Goal: Task Accomplishment & Management: Manage account settings

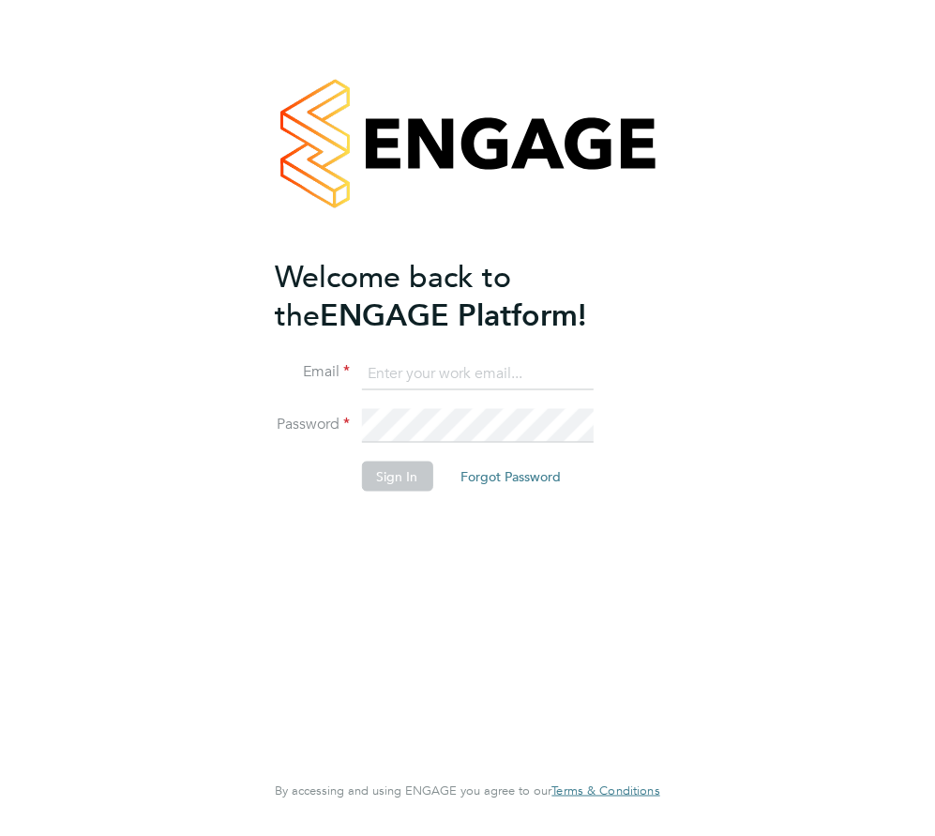
type input "vicky.franklin@bhafcfoundation.org.uk"
click at [397, 467] on button "Sign In" at bounding box center [396, 477] width 71 height 30
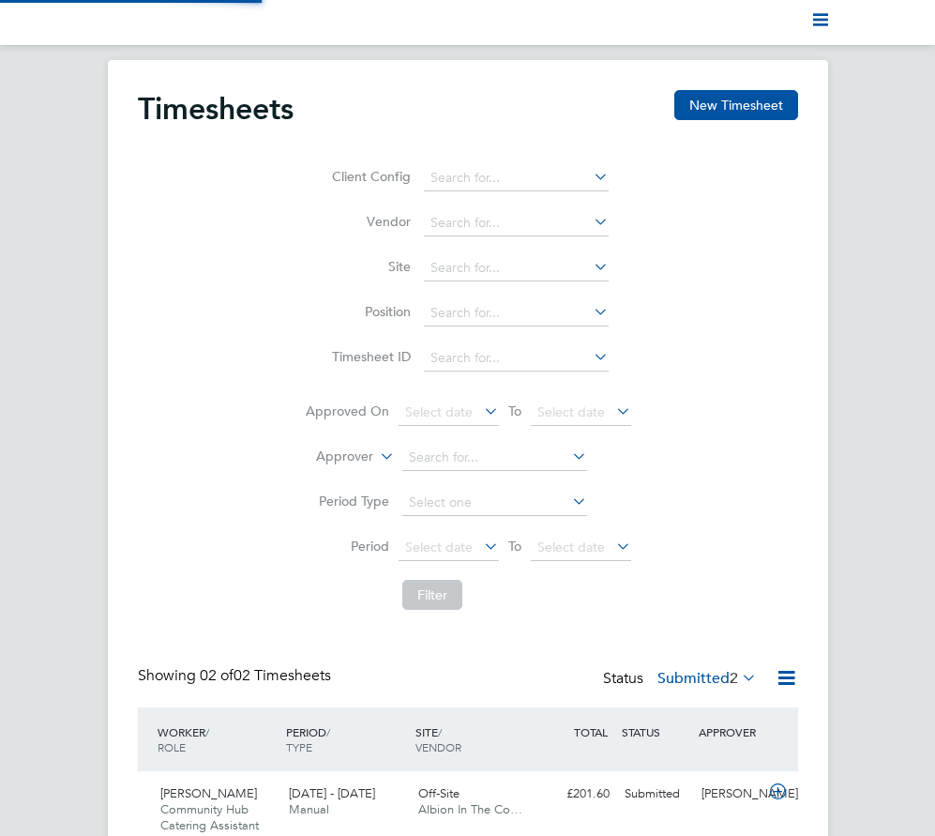
scroll to position [48, 129]
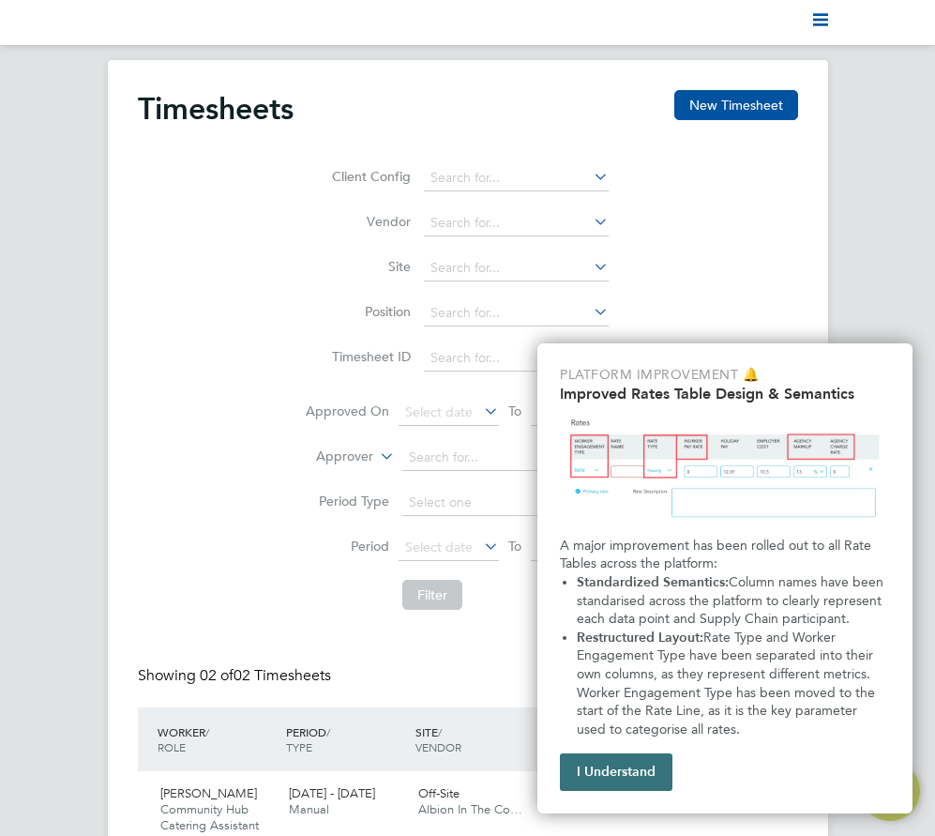
click at [615, 781] on button "I Understand" at bounding box center [616, 772] width 113 height 38
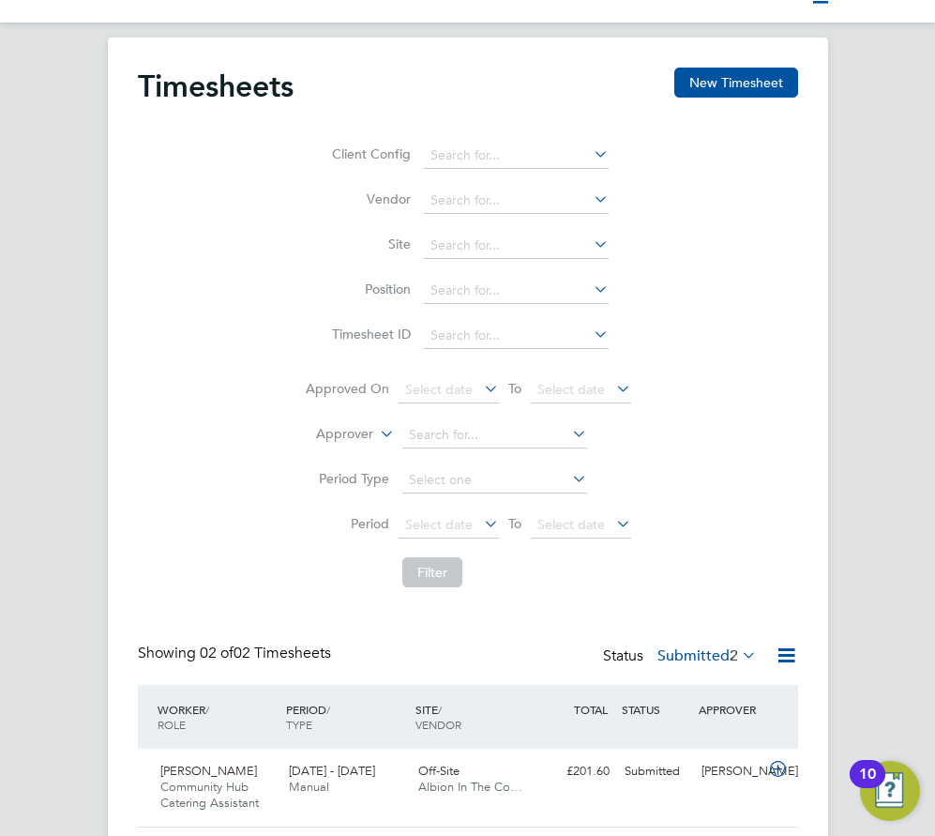
scroll to position [160, 0]
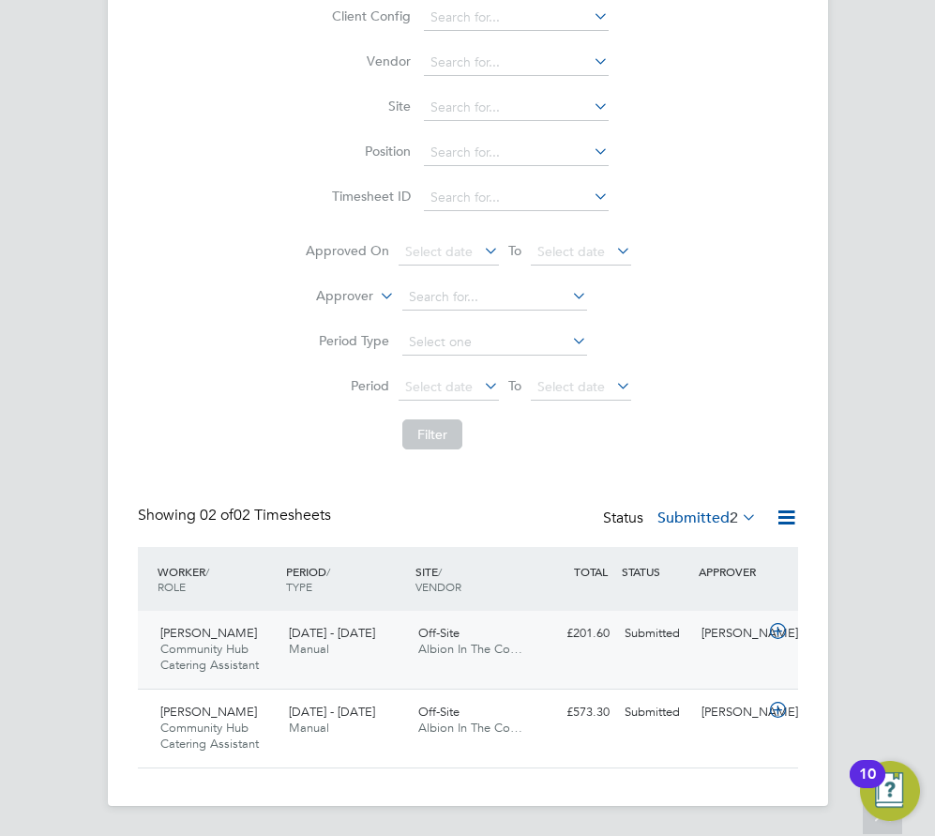
click at [780, 627] on icon at bounding box center [778, 631] width 23 height 15
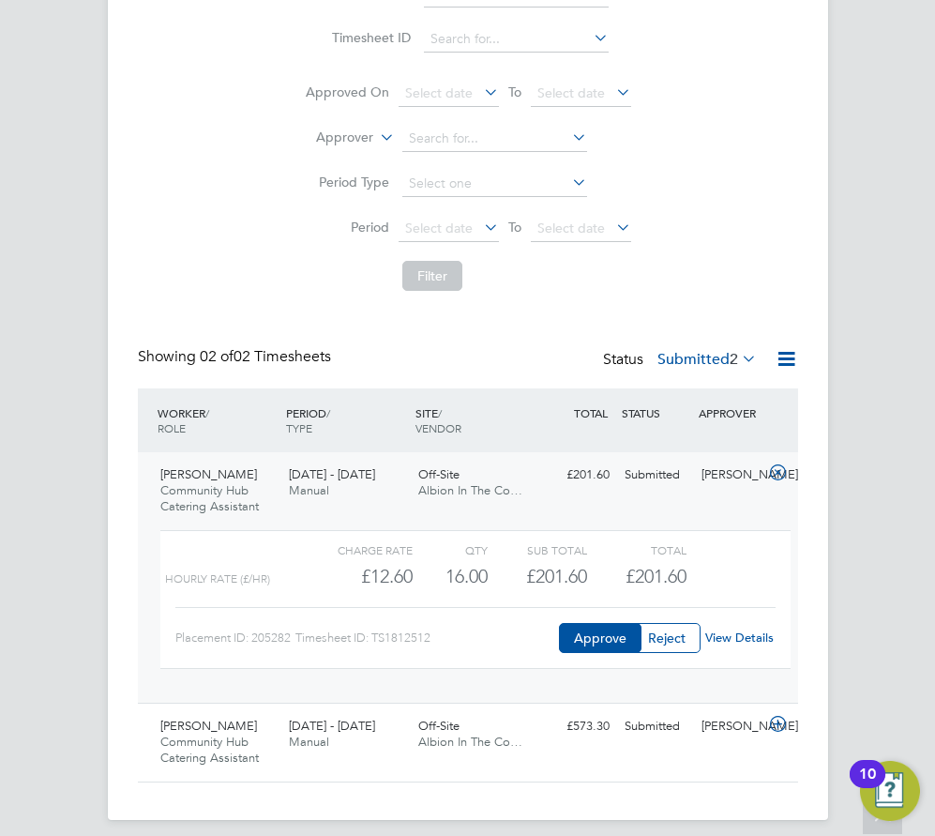
scroll to position [333, 0]
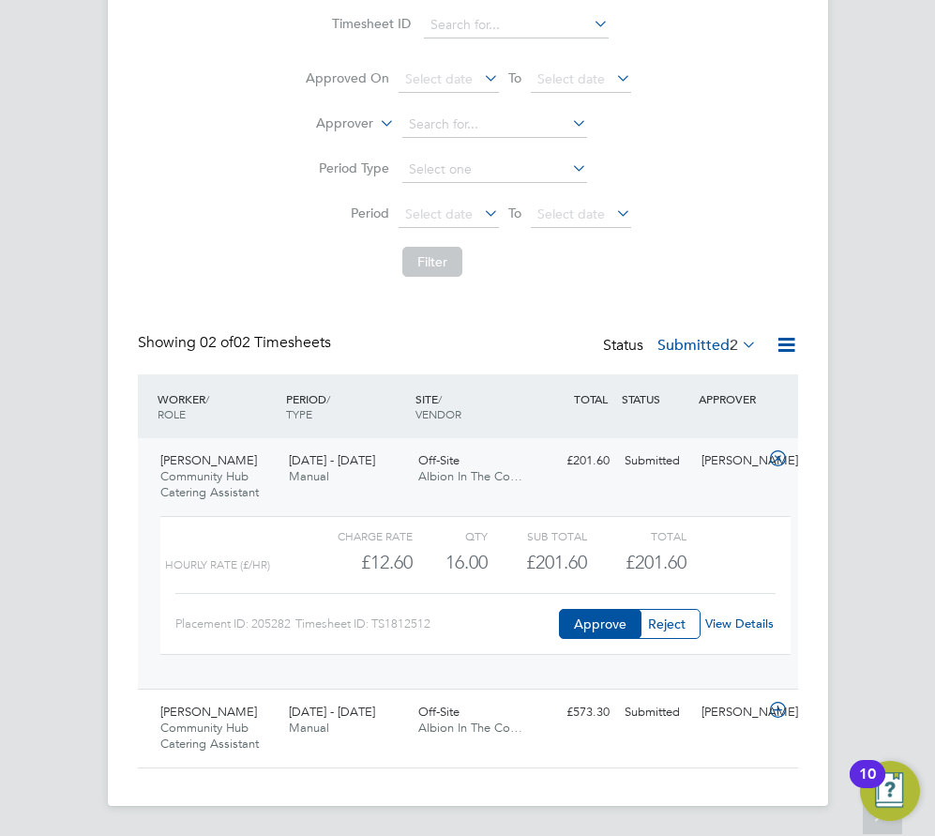
click at [753, 628] on link "View Details" at bounding box center [740, 624] width 68 height 16
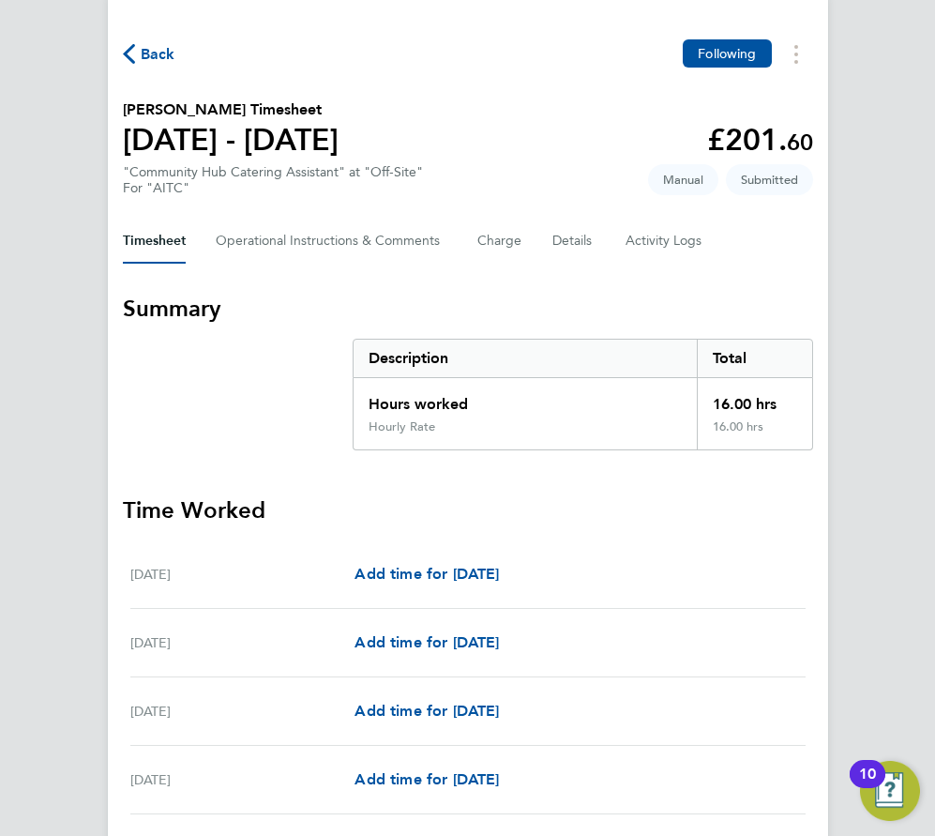
scroll to position [188, 0]
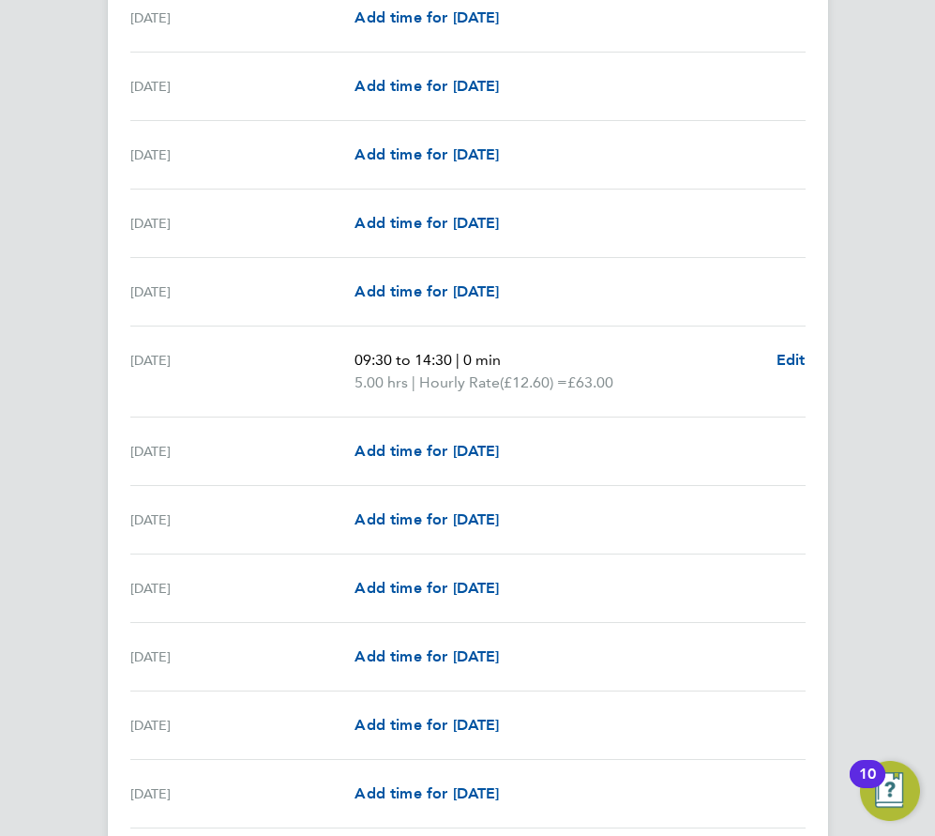
scroll to position [657, 0]
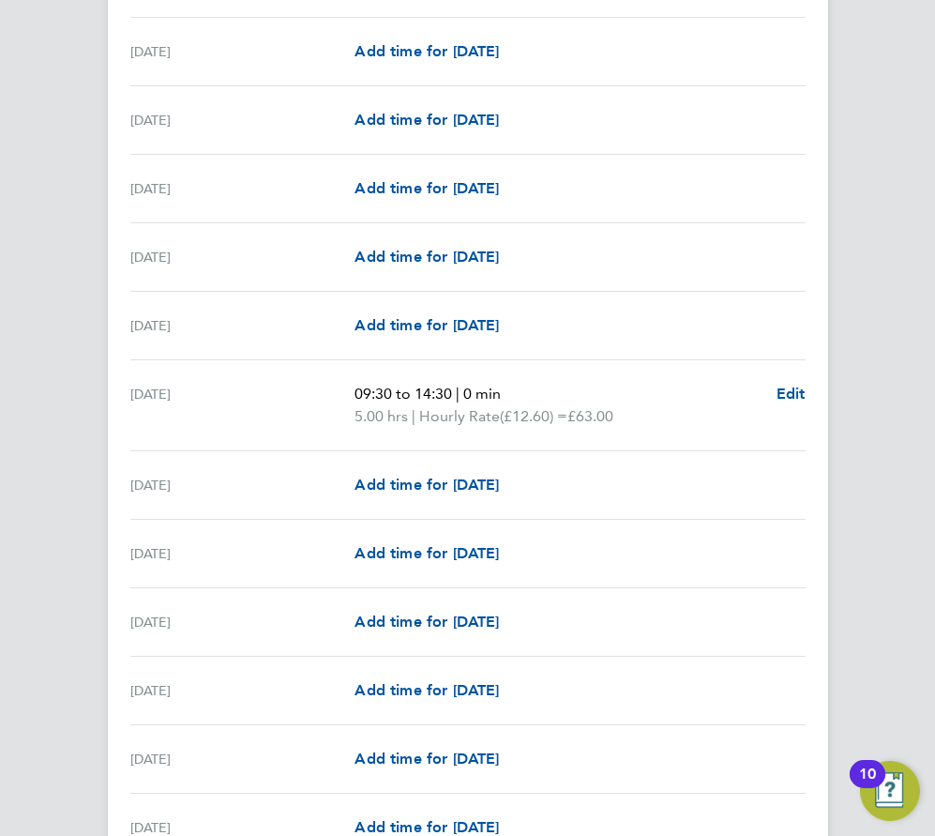
click at [889, 448] on ng-component "Back Following Katy Manton's Timesheet 01 - 31 Aug 2025 £201. 60 "Community Hub…" at bounding box center [467, 839] width 935 height 2872
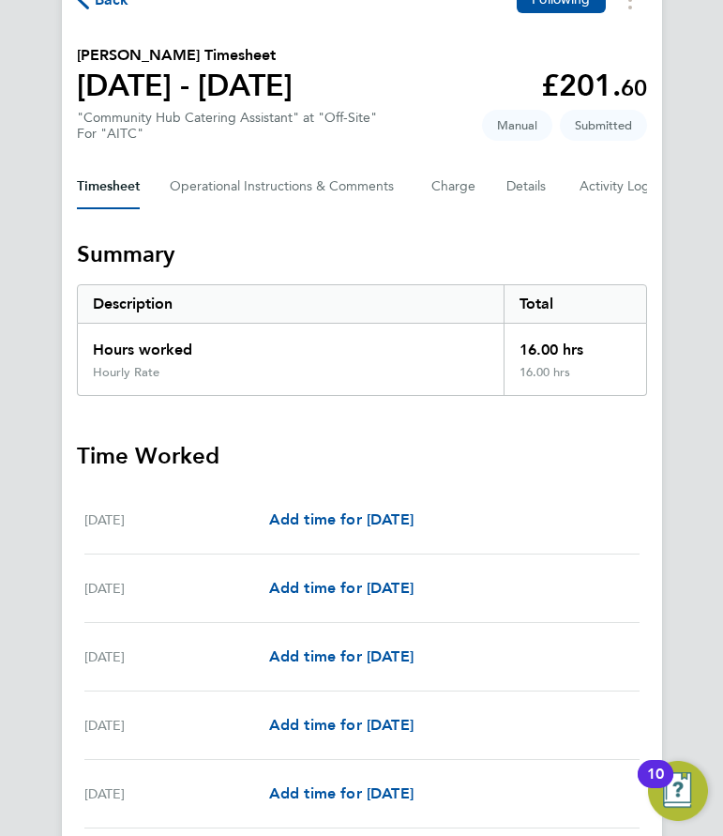
scroll to position [0, 0]
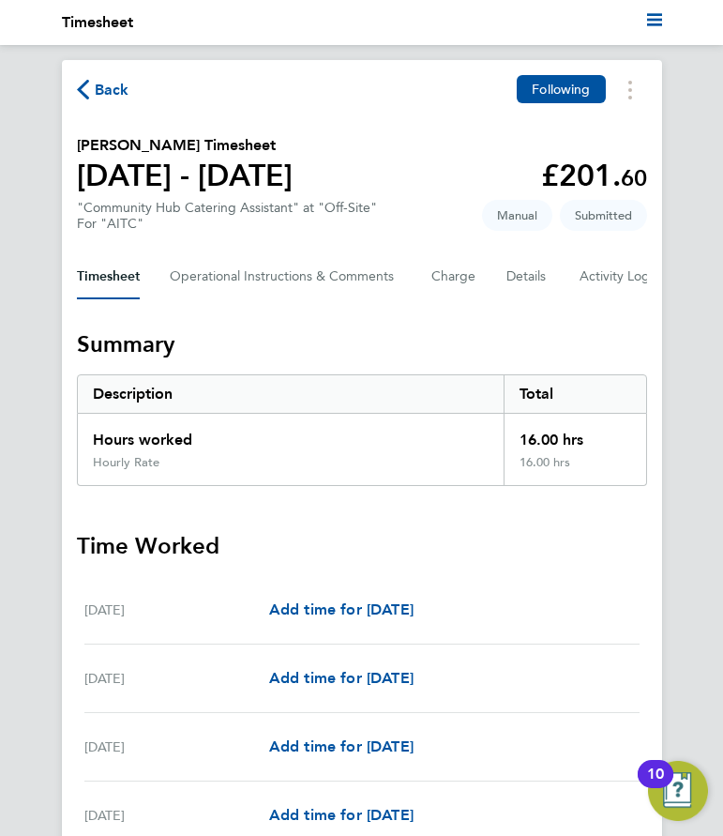
click at [104, 92] on span "Back" at bounding box center [112, 90] width 35 height 23
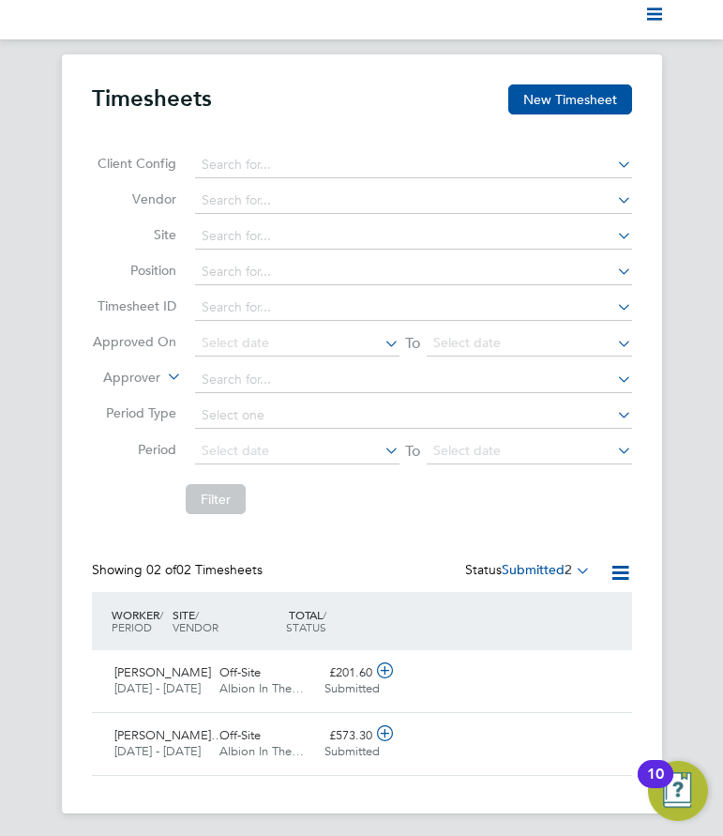
scroll to position [7, 0]
click at [380, 725] on icon at bounding box center [384, 732] width 23 height 15
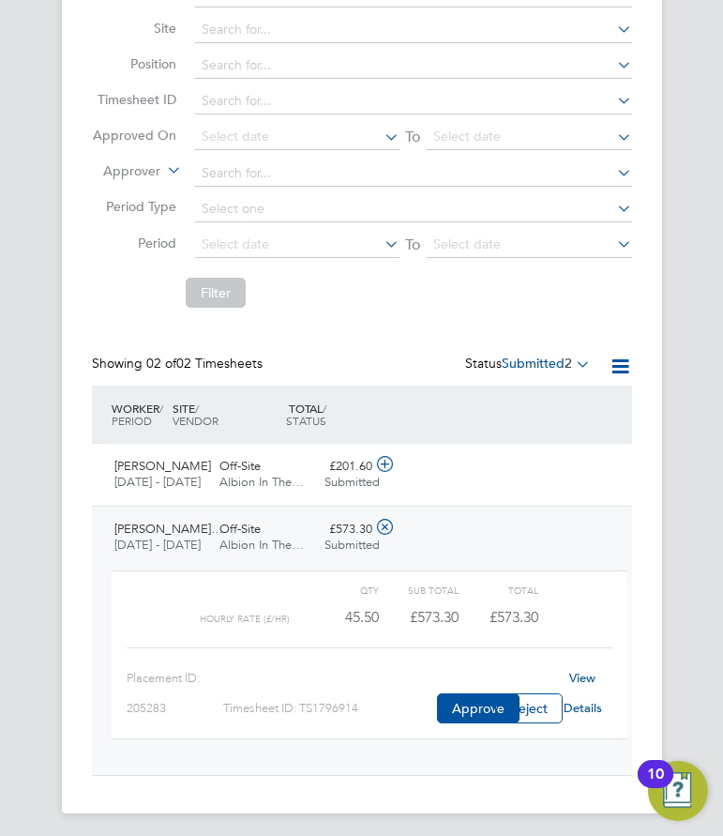
scroll to position [213, 0]
click at [583, 672] on link "View Details" at bounding box center [583, 692] width 38 height 46
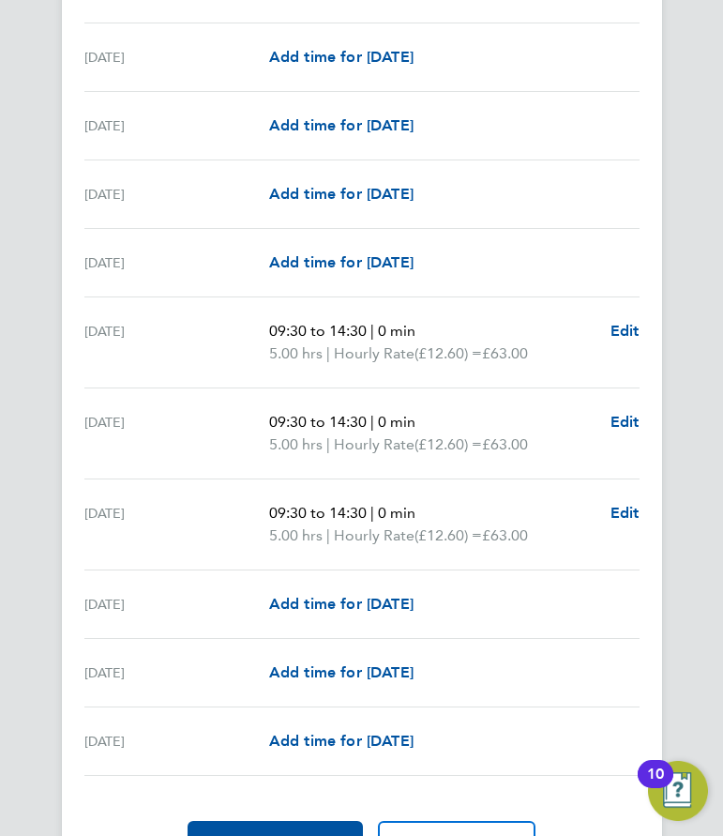
scroll to position [2201, 0]
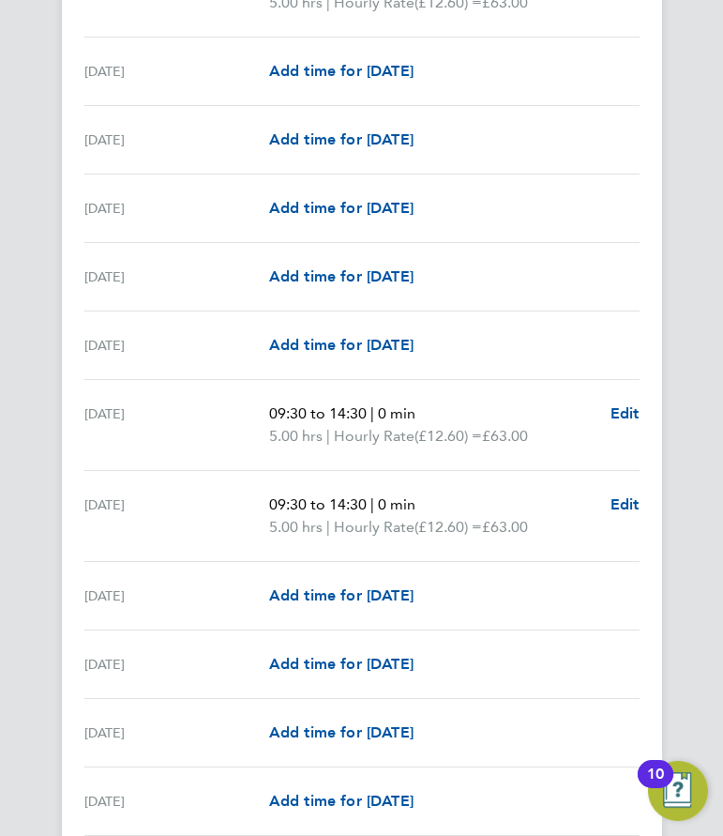
scroll to position [1032, 0]
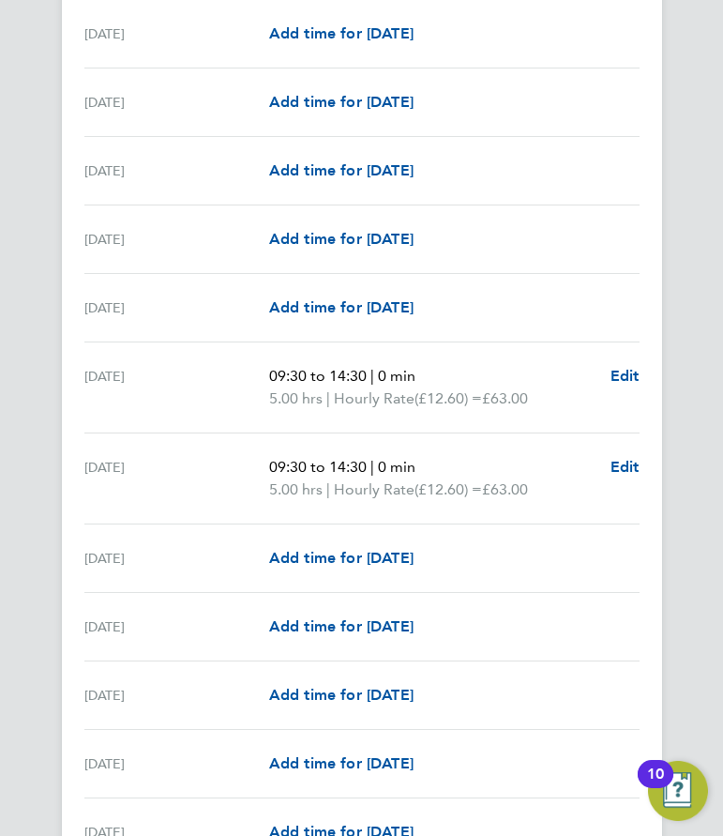
click at [674, 313] on ng-component "Back Following [PERSON_NAME] Timesheet [DATE] - [DATE] £573. 30 "Community Hub …" at bounding box center [361, 501] width 723 height 2947
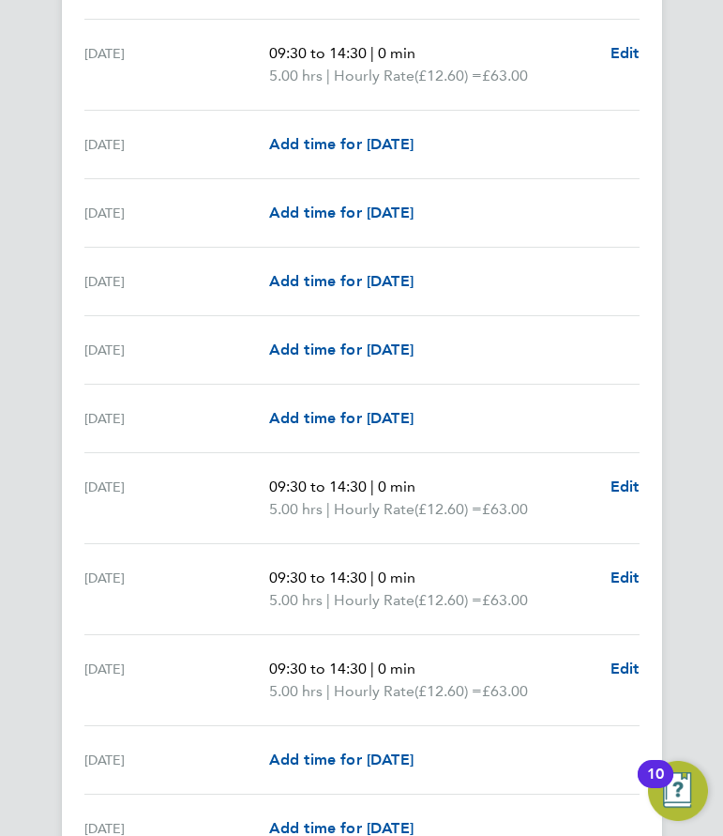
scroll to position [2201, 0]
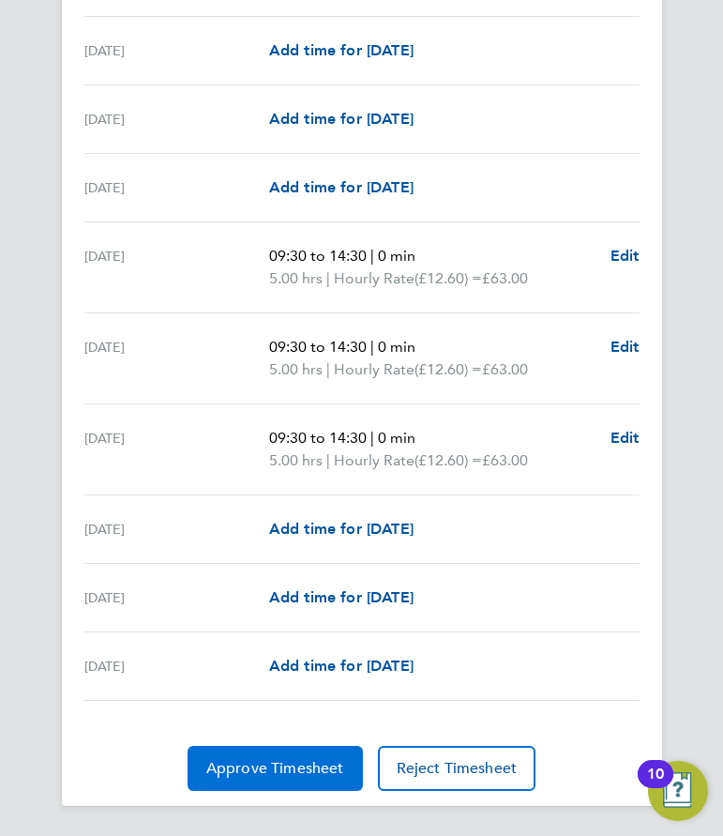
click at [317, 761] on span "Approve Timesheet" at bounding box center [275, 768] width 138 height 19
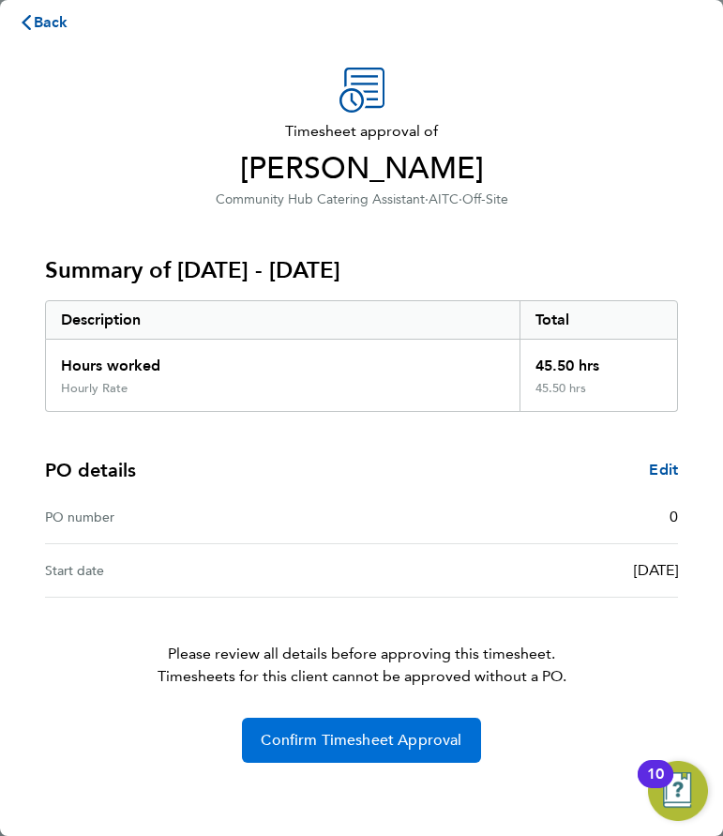
click at [341, 738] on span "Confirm Timesheet Approval" at bounding box center [361, 740] width 201 height 19
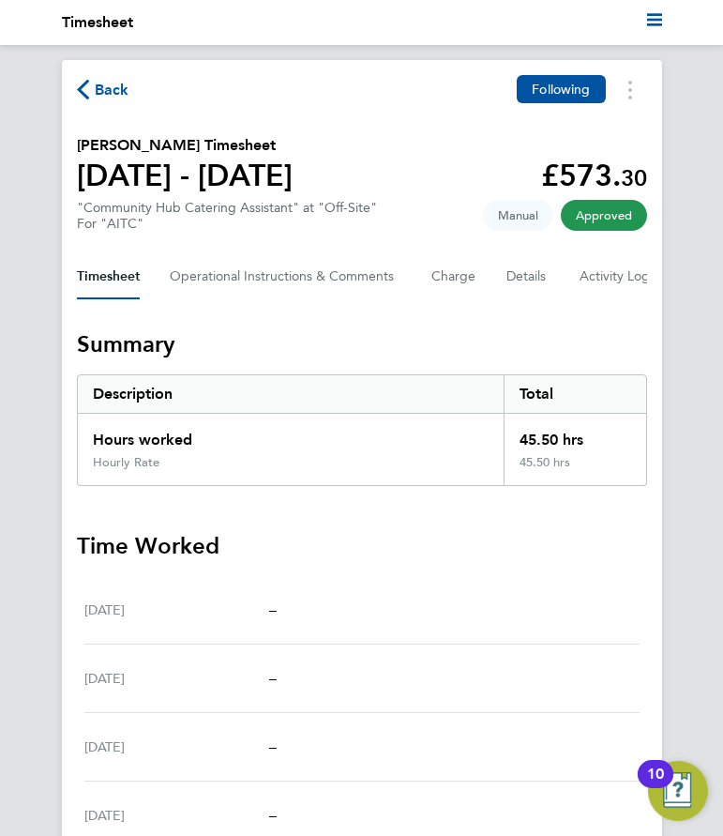
click at [95, 92] on span "Back" at bounding box center [112, 90] width 35 height 23
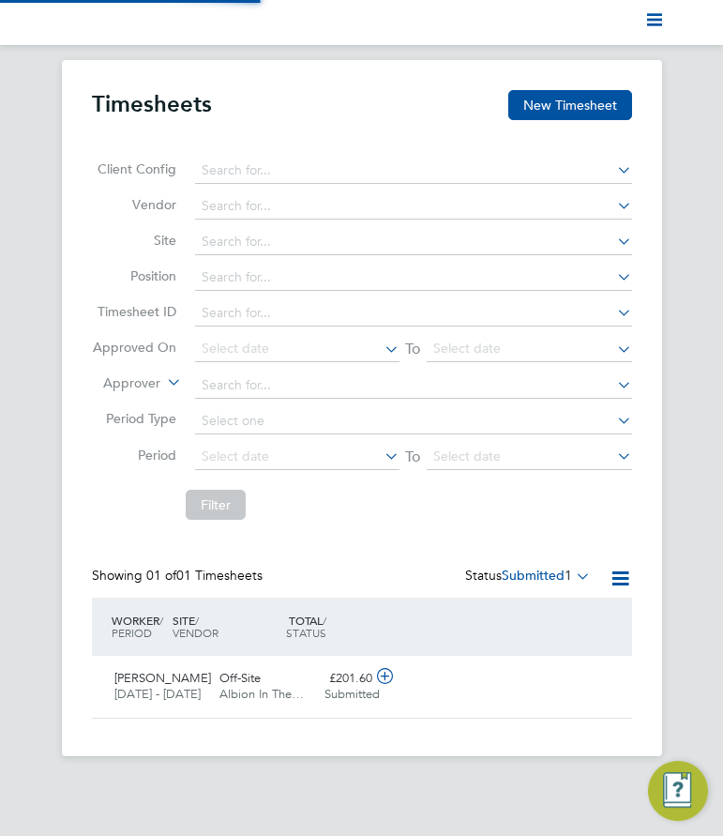
scroll to position [48, 106]
click at [388, 670] on icon at bounding box center [384, 676] width 23 height 15
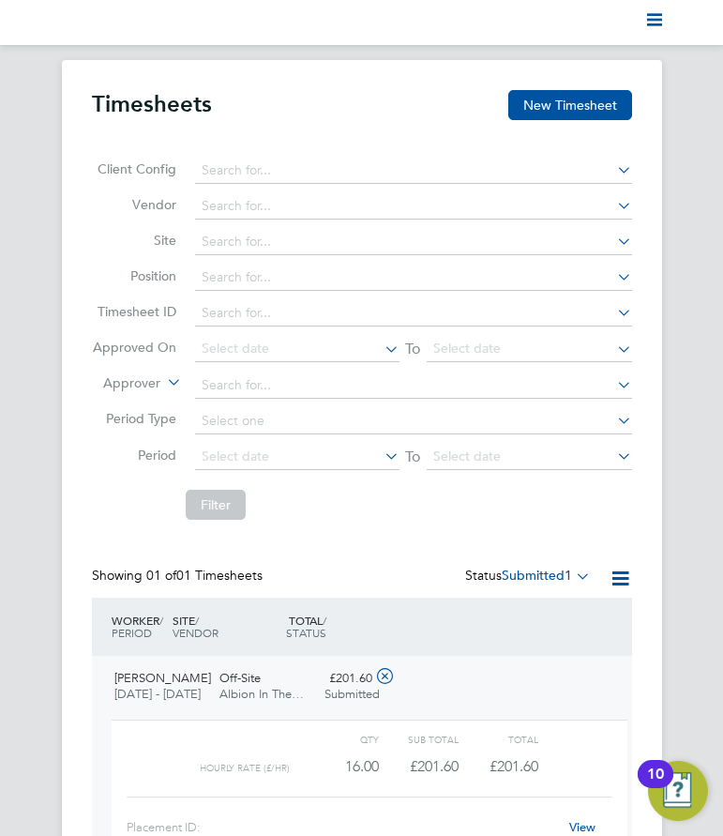
scroll to position [150, 0]
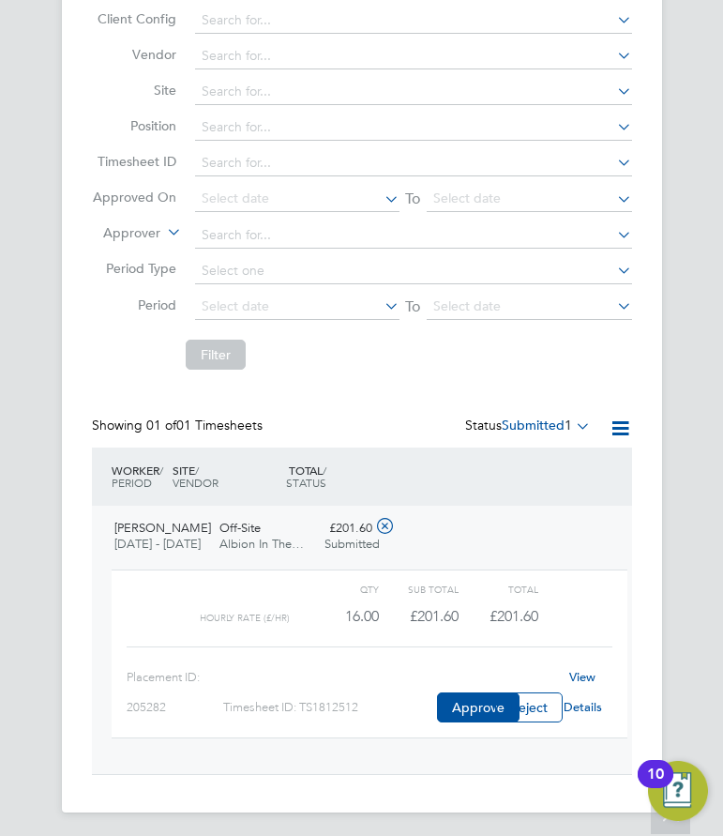
click at [588, 677] on link "View Details" at bounding box center [583, 692] width 38 height 46
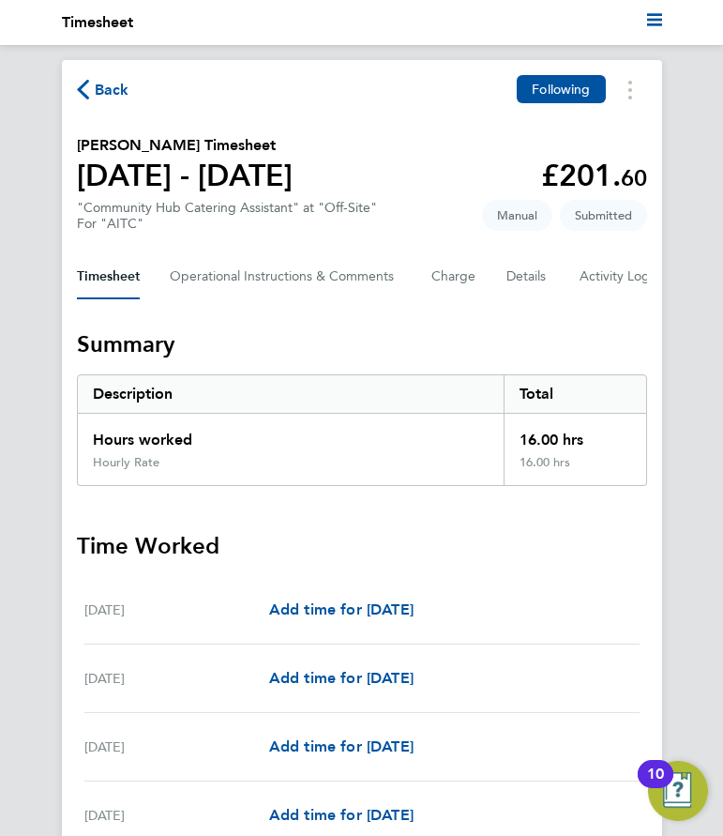
click at [585, 550] on h3 "Time Worked" at bounding box center [362, 546] width 570 height 30
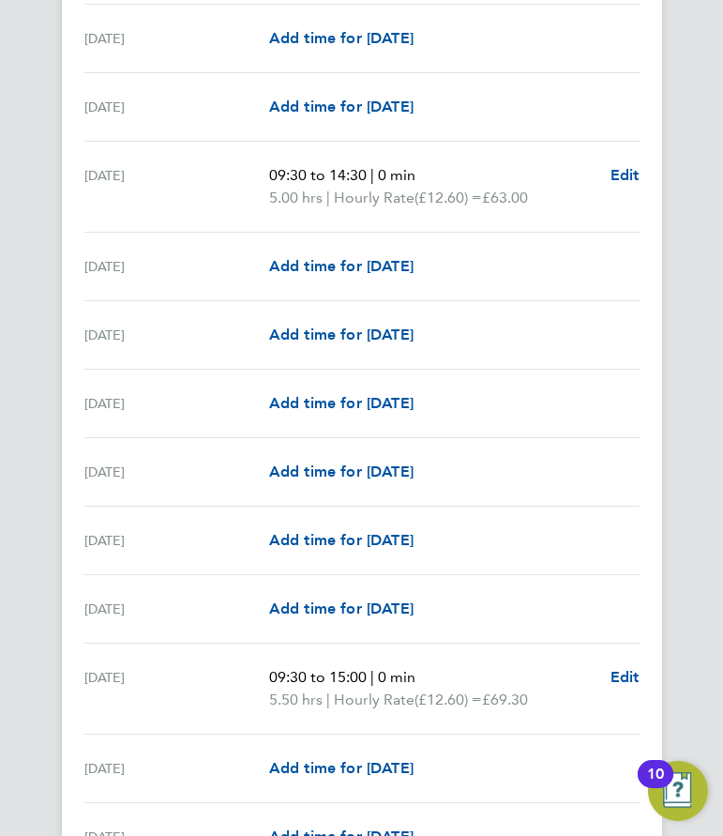
scroll to position [1032, 0]
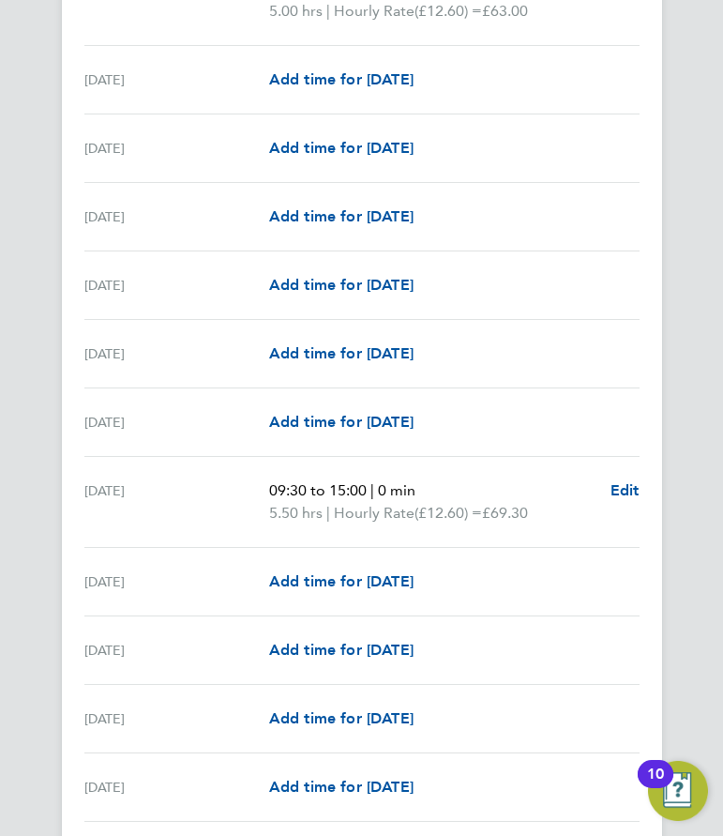
click at [614, 332] on div "[DATE] Add time for [DATE] Add time for [DATE]" at bounding box center [361, 354] width 555 height 68
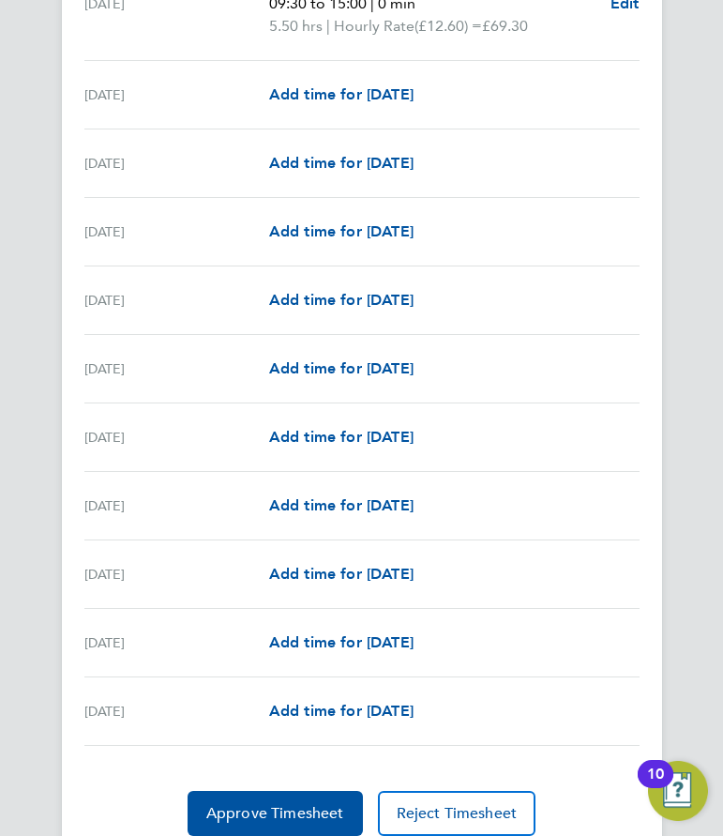
scroll to position [2066, 0]
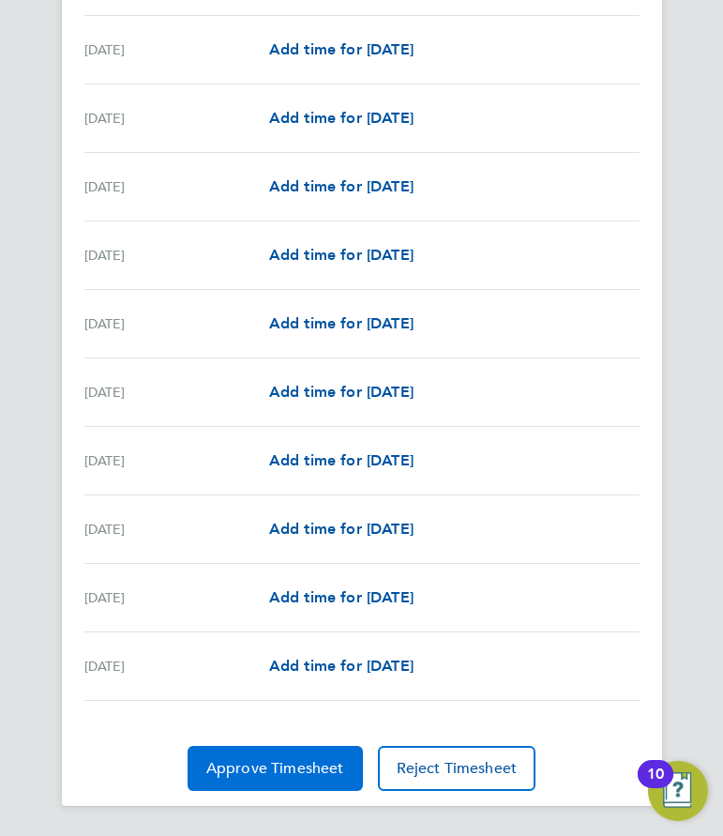
click at [264, 782] on button "Approve Timesheet" at bounding box center [275, 768] width 175 height 45
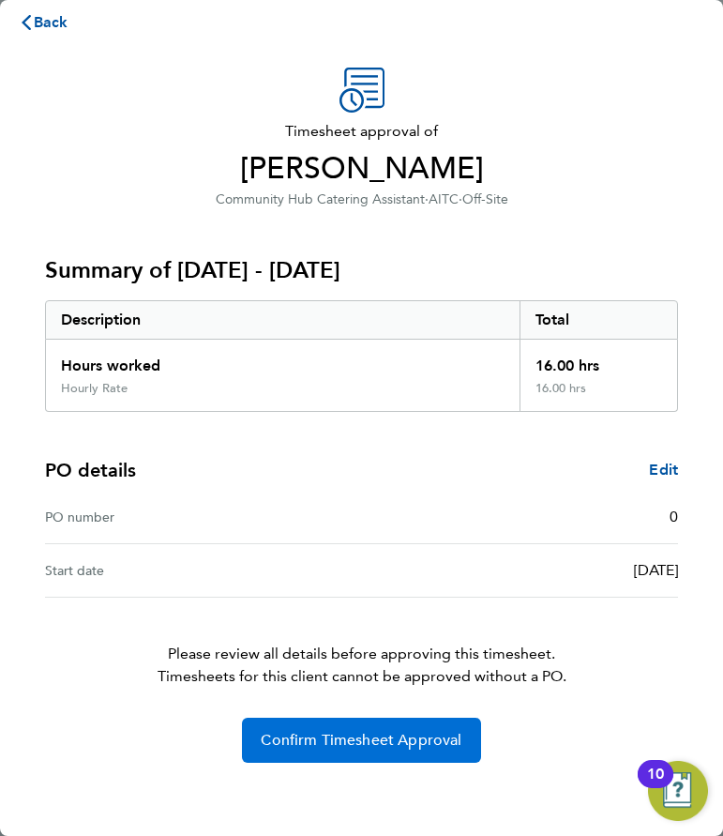
click at [338, 747] on span "Confirm Timesheet Approval" at bounding box center [361, 740] width 201 height 19
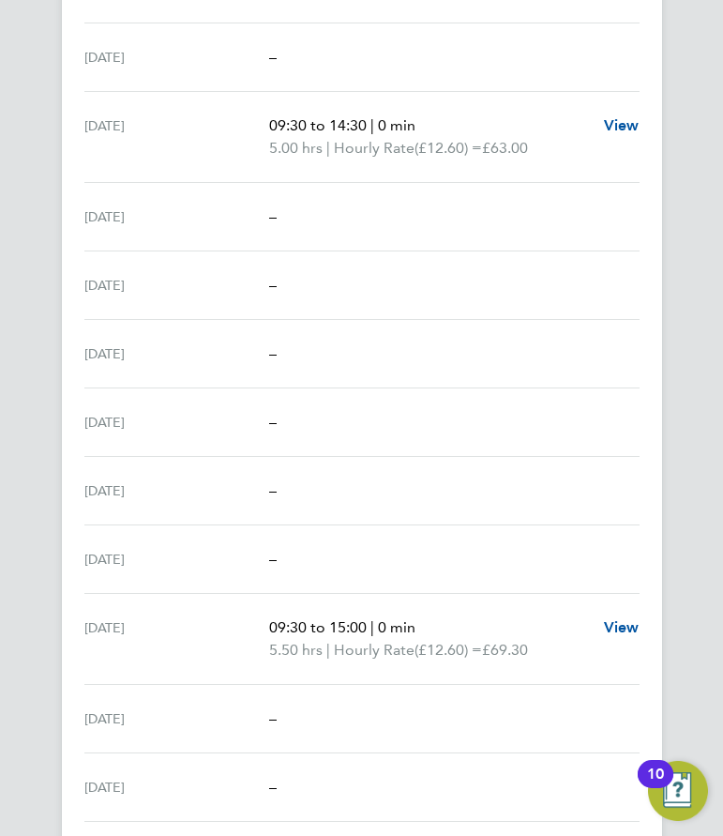
scroll to position [1126, 0]
